Goal: Register for event/course: Register for event/course

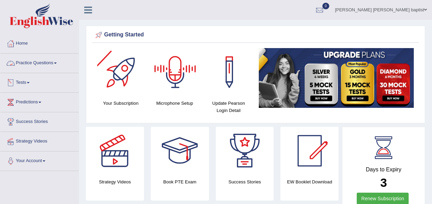
click at [50, 63] on link "Practice Questions" at bounding box center [39, 62] width 78 height 17
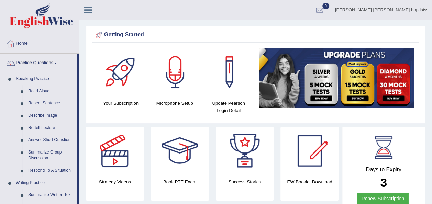
click at [48, 63] on link "Practice Questions" at bounding box center [38, 62] width 77 height 17
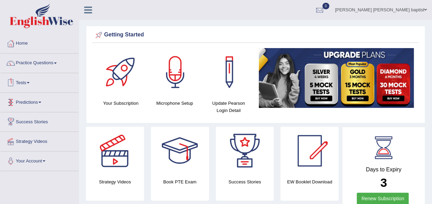
click at [38, 104] on link "Predictions" at bounding box center [39, 101] width 78 height 17
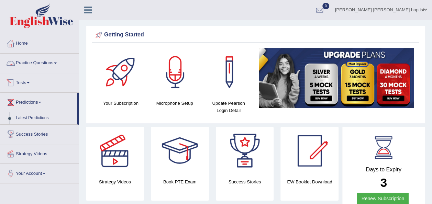
click at [23, 81] on link "Tests" at bounding box center [39, 81] width 78 height 17
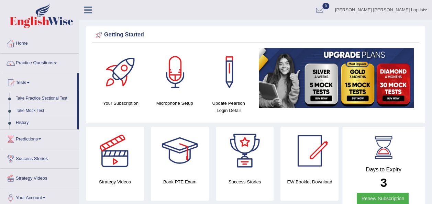
click at [41, 112] on link "Take Mock Test" at bounding box center [45, 111] width 64 height 12
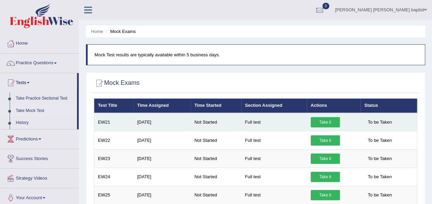
click at [315, 122] on link "Take it" at bounding box center [325, 122] width 29 height 10
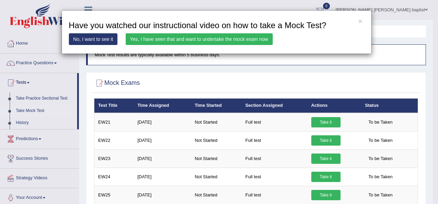
click at [228, 37] on link "Yes, I have seen that and want to undertake the mock exam now" at bounding box center [199, 39] width 147 height 12
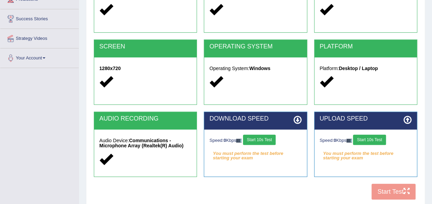
click at [254, 139] on button "Start 10s Test" at bounding box center [259, 140] width 33 height 10
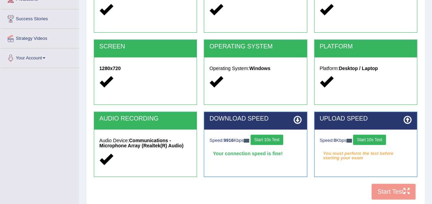
click at [372, 137] on button "Start 10s Test" at bounding box center [369, 140] width 33 height 10
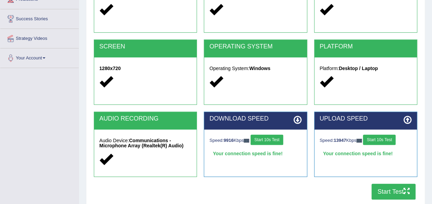
click at [395, 189] on button "Start Test" at bounding box center [394, 192] width 44 height 16
